Goal: Find specific page/section: Find specific page/section

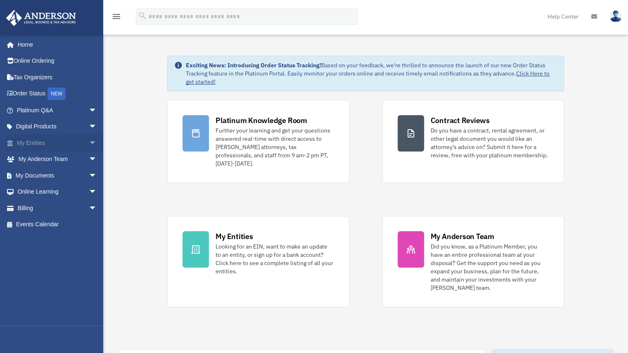
click at [89, 145] on span "arrow_drop_down" at bounding box center [97, 143] width 17 height 17
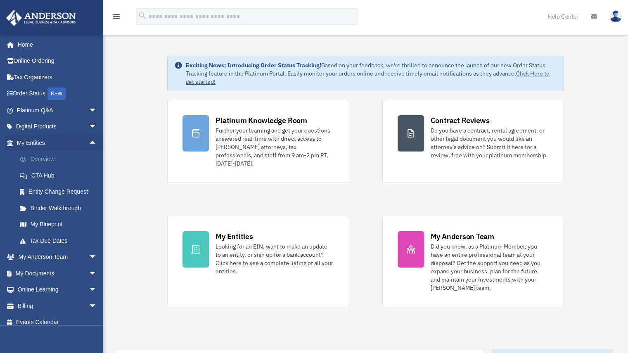
click at [52, 159] on link "Overview" at bounding box center [61, 159] width 98 height 17
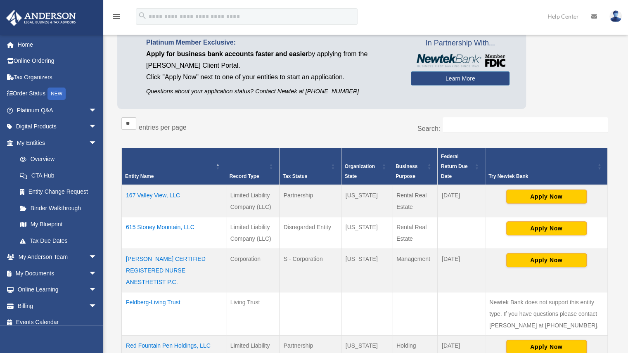
scroll to position [60, 0]
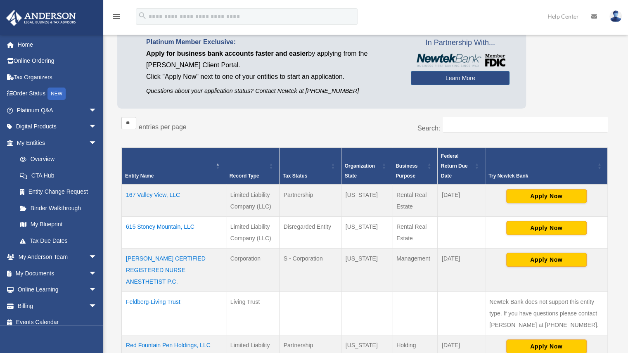
click at [182, 266] on td "[PERSON_NAME] CERTIFIED REGISTERED NURSE ANESTHETIST P.C." at bounding box center [174, 269] width 105 height 43
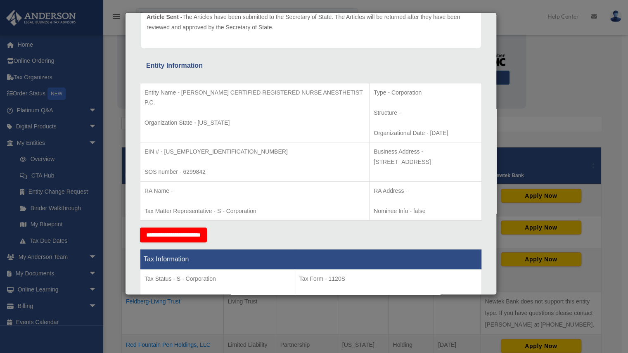
scroll to position [113, 0]
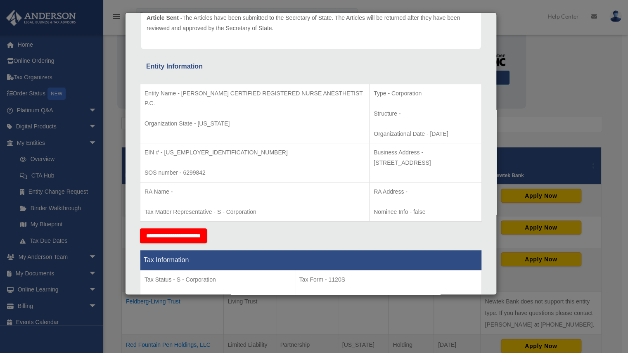
click at [564, 102] on div "Details × Articles Sent Organizational Date" at bounding box center [314, 176] width 628 height 353
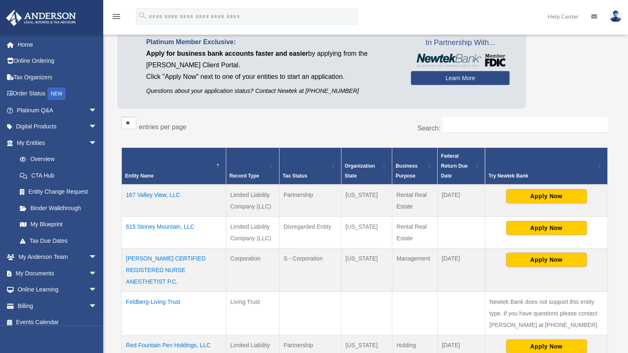
click at [168, 262] on td "[PERSON_NAME] CERTIFIED REGISTERED NURSE ANESTHETIST P.C." at bounding box center [174, 269] width 105 height 43
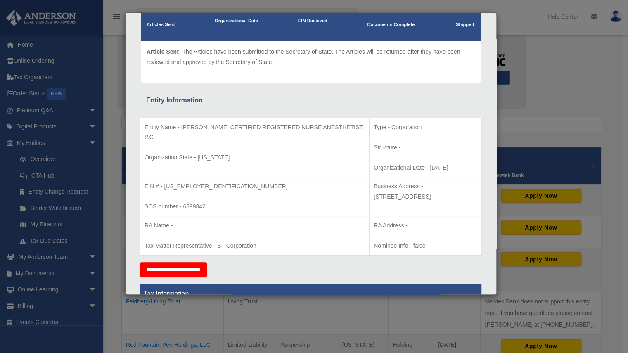
scroll to position [79, 0]
